Goal: Information Seeking & Learning: Learn about a topic

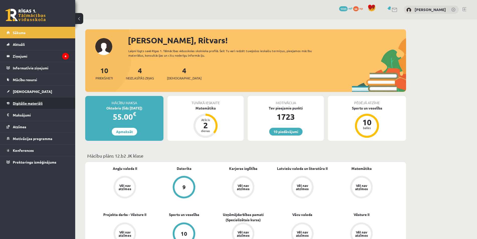
click at [44, 99] on link "Digitālie materiāli" at bounding box center [38, 104] width 62 height 12
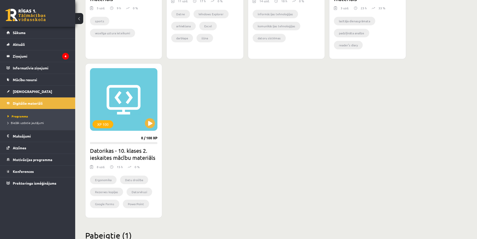
scroll to position [302, 0]
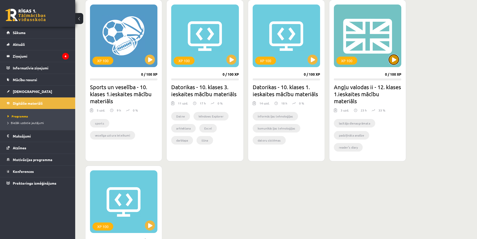
click at [397, 57] on button at bounding box center [394, 60] width 10 height 10
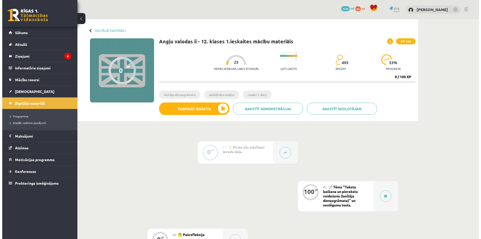
scroll to position [77, 0]
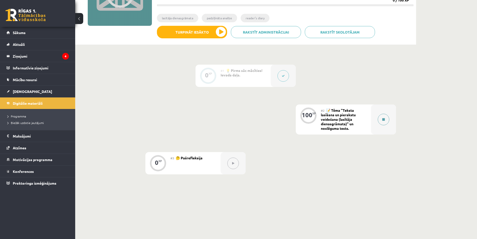
click at [386, 112] on div at bounding box center [383, 120] width 25 height 30
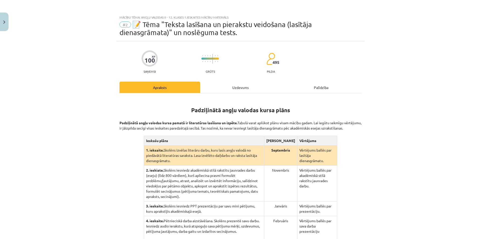
click at [233, 82] on div "100 XP Saņemsi Grūts 495 pilda Apraksts Uzdevums Palīdzība Padziļinātā angļu va…" at bounding box center [241, 173] width 248 height 264
click at [234, 83] on div "Uzdevums" at bounding box center [240, 87] width 81 height 11
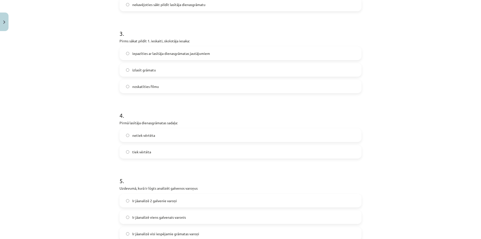
scroll to position [0, 0]
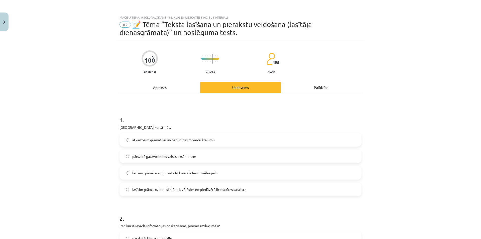
click at [151, 88] on div "Apraksts" at bounding box center [160, 87] width 81 height 11
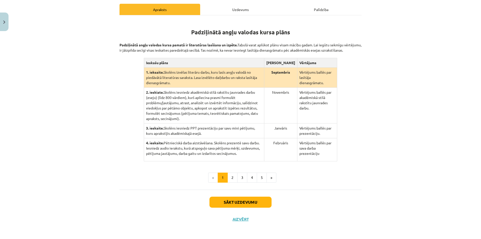
scroll to position [79, 0]
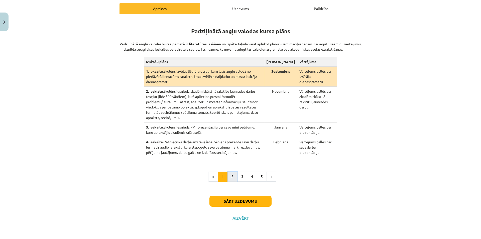
click at [230, 177] on button "2" at bounding box center [233, 177] width 10 height 10
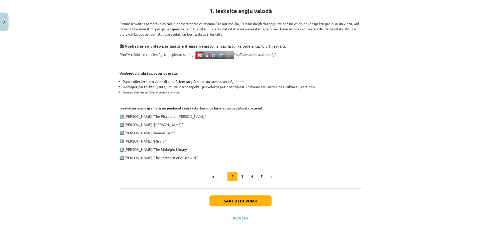
scroll to position [163, 0]
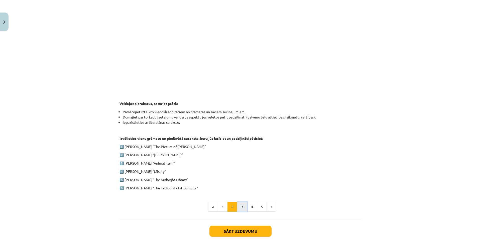
click at [239, 203] on button "3" at bounding box center [242, 207] width 10 height 10
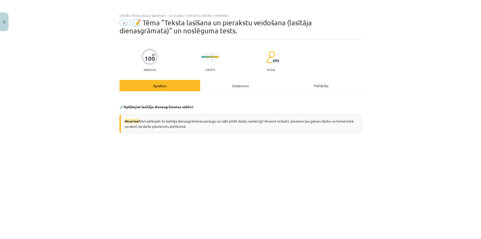
scroll to position [0, 0]
